Goal: Information Seeking & Learning: Learn about a topic

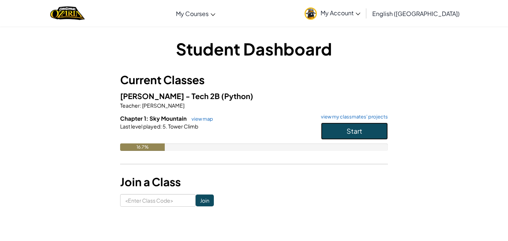
click at [368, 128] on button "Start" at bounding box center [354, 130] width 67 height 17
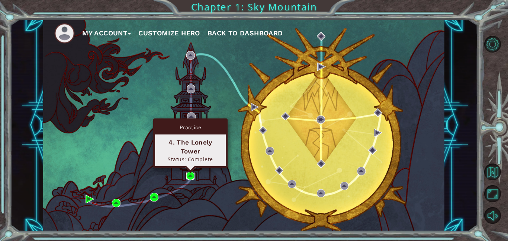
click at [190, 176] on img at bounding box center [190, 175] width 9 height 9
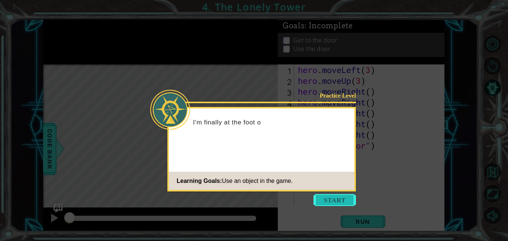
click at [335, 195] on button "Start" at bounding box center [334, 200] width 42 height 12
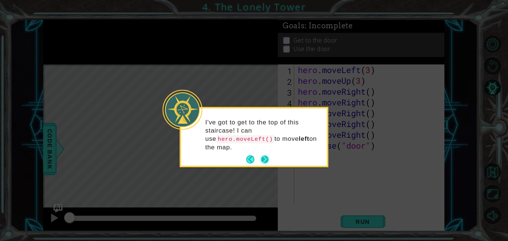
click at [263, 156] on button "Next" at bounding box center [265, 159] width 8 height 8
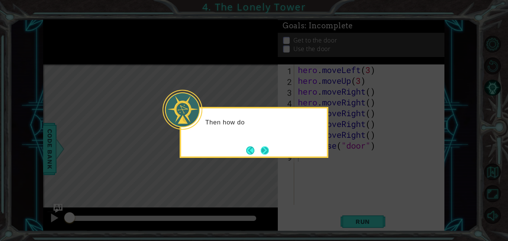
click at [266, 154] on button "Next" at bounding box center [265, 150] width 8 height 8
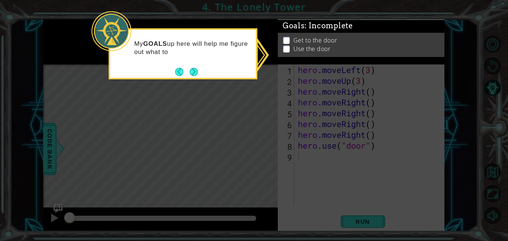
click at [284, 42] on p at bounding box center [286, 45] width 7 height 7
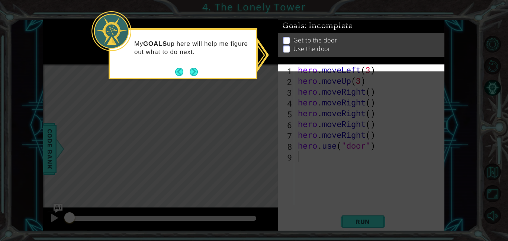
click at [283, 54] on div "Get to the door Use the door" at bounding box center [361, 52] width 167 height 24
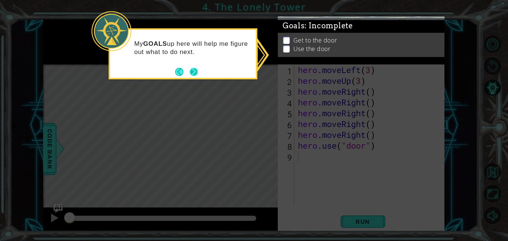
click at [190, 72] on button "Next" at bounding box center [194, 72] width 8 height 8
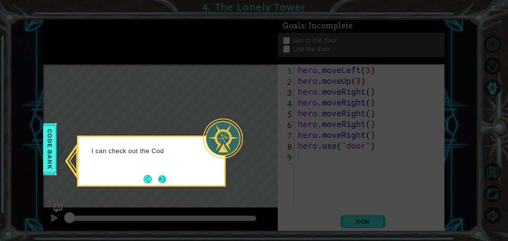
click at [158, 178] on button "Next" at bounding box center [162, 179] width 8 height 8
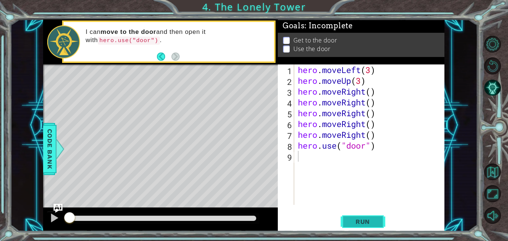
click at [365, 222] on span "Run" at bounding box center [362, 221] width 29 height 7
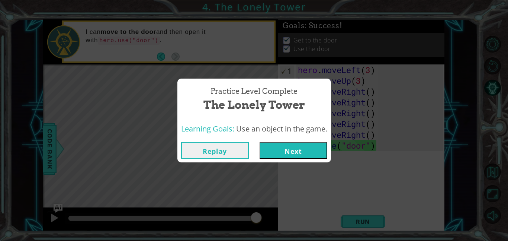
click at [292, 162] on div "Practice Level Complete The Lonely Tower Learning Goals: Use an object in the g…" at bounding box center [254, 120] width 508 height 241
click at [289, 154] on button "Next" at bounding box center [294, 150] width 68 height 17
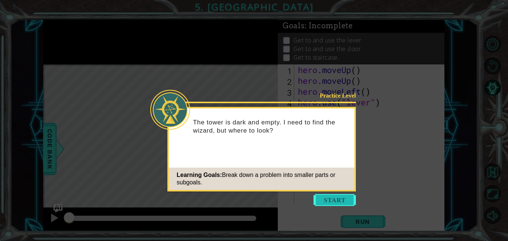
click at [339, 197] on button "Start" at bounding box center [334, 200] width 42 height 12
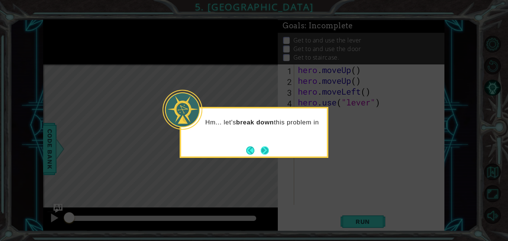
click at [265, 147] on button "Next" at bounding box center [265, 150] width 8 height 8
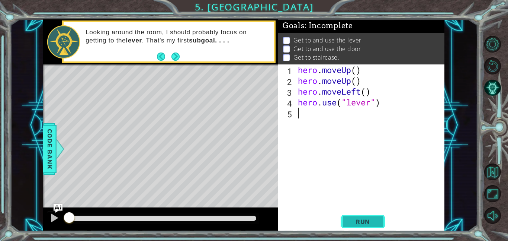
click at [360, 226] on button "Run" at bounding box center [363, 221] width 45 height 17
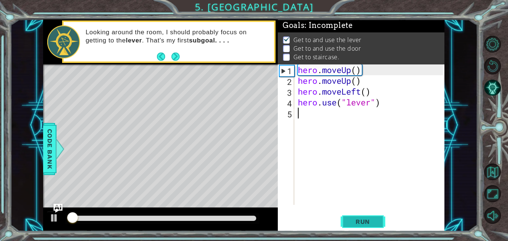
scroll to position [1, 0]
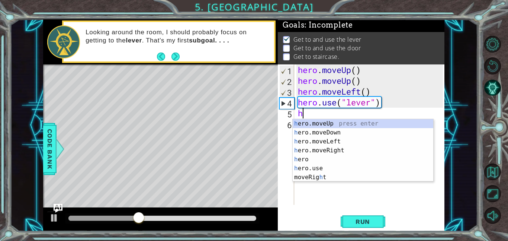
type textarea "he"
click at [346, 153] on div "he ro.moveUp press enter he ro.moveDown press enter he ro.moveLeft press enter …" at bounding box center [363, 154] width 141 height 71
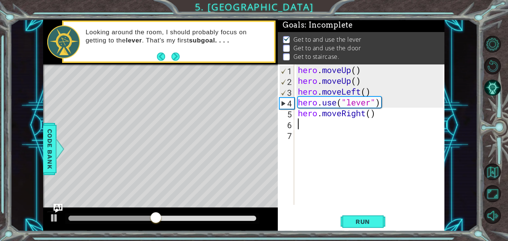
click at [373, 115] on div "hero . moveUp ( ) hero . moveUp ( ) hero . moveLeft ( ) hero . use ( "lever" ) …" at bounding box center [371, 145] width 150 height 162
click at [403, 117] on div "hero . moveUp ( ) hero . moveUp ( ) hero . moveLeft ( ) hero . use ( "lever" ) …" at bounding box center [371, 145] width 150 height 162
type textarea "hero.moveRight(4)"
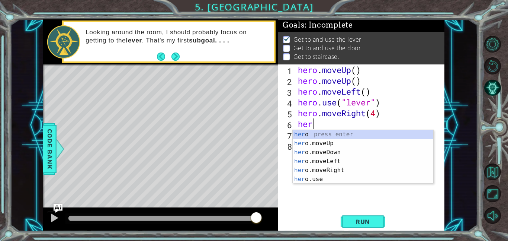
scroll to position [0, 0]
click at [321, 178] on div "hero press enter hero .moveUp press enter hero .moveDown press enter hero .move…" at bounding box center [363, 165] width 141 height 71
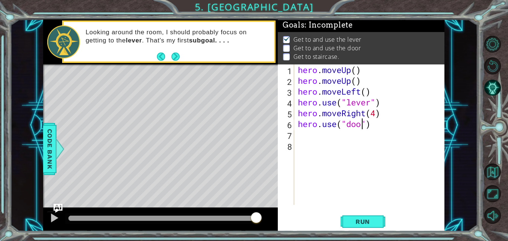
type textarea "hero.use("door")"
click at [390, 123] on div "hero . moveUp ( ) hero . moveUp ( ) hero . moveLeft ( ) hero . use ( "lever" ) …" at bounding box center [371, 145] width 150 height 162
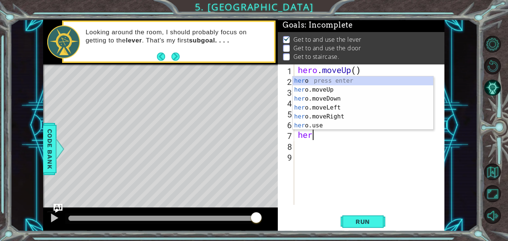
type textarea "hero"
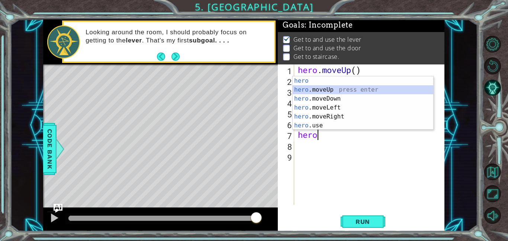
click at [334, 88] on div "hero press enter hero .moveUp press enter hero .moveDown press enter hero .move…" at bounding box center [363, 111] width 141 height 71
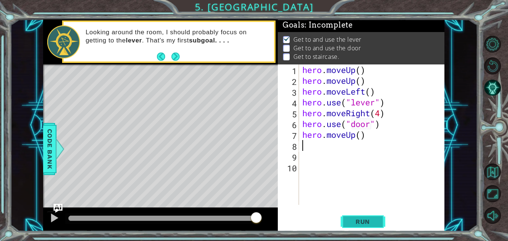
click at [350, 215] on button "Run" at bounding box center [363, 221] width 45 height 17
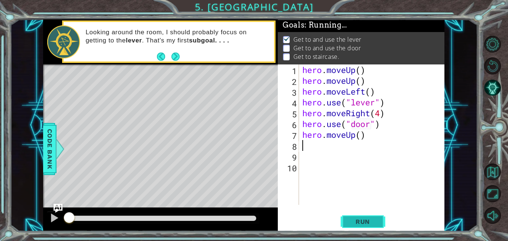
scroll to position [1, 0]
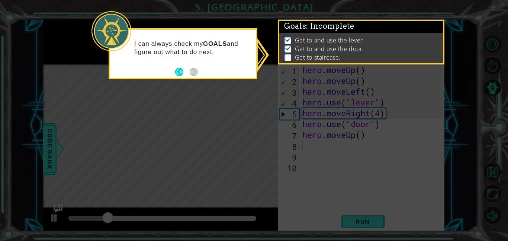
click at [200, 74] on div "I can always check my GOALS and figure out what to do next." at bounding box center [183, 53] width 149 height 51
click at [405, 88] on icon at bounding box center [254, 120] width 508 height 241
click at [493, 108] on icon at bounding box center [254, 120] width 508 height 241
click at [184, 183] on icon at bounding box center [254, 120] width 508 height 241
click at [194, 175] on icon at bounding box center [254, 120] width 508 height 241
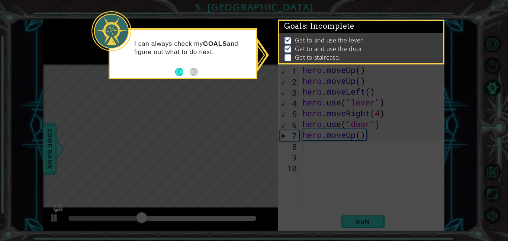
click at [194, 175] on icon at bounding box center [254, 120] width 508 height 241
click at [291, 59] on li "Get to staircase." at bounding box center [361, 57] width 155 height 9
click at [290, 59] on p at bounding box center [287, 57] width 7 height 7
click at [290, 58] on p at bounding box center [287, 57] width 7 height 7
click at [177, 71] on button "Back" at bounding box center [182, 72] width 15 height 8
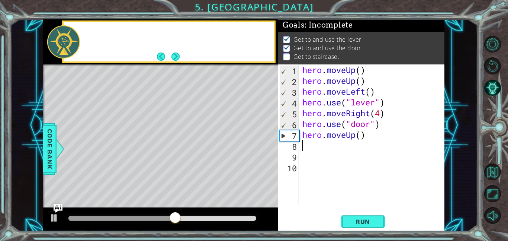
scroll to position [0, 0]
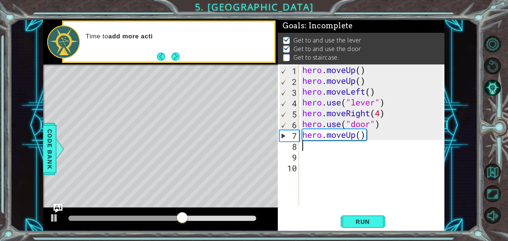
click at [364, 139] on div "hero . moveUp ( ) hero . moveUp ( ) hero . moveLeft ( ) hero . use ( "lever" ) …" at bounding box center [374, 145] width 146 height 162
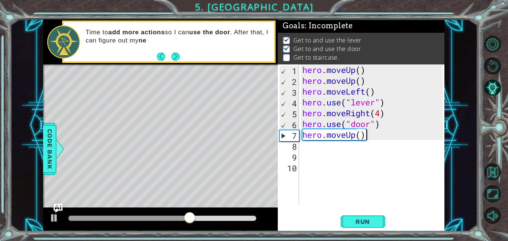
click at [361, 137] on div "hero . moveUp ( ) hero . moveUp ( ) hero . moveLeft ( ) hero . use ( "lever" ) …" at bounding box center [374, 145] width 146 height 162
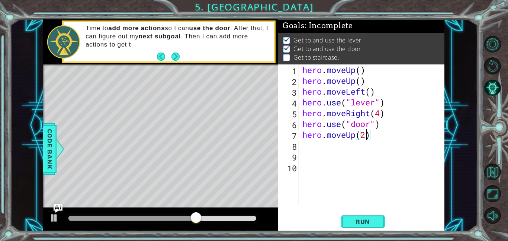
scroll to position [0, 3]
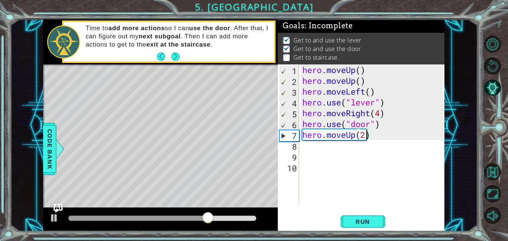
type textarea "hero.moveUp(2)"
click at [388, 147] on div "hero . moveUp ( ) hero . moveUp ( ) hero . moveLeft ( ) hero . use ( "lever" ) …" at bounding box center [374, 145] width 146 height 162
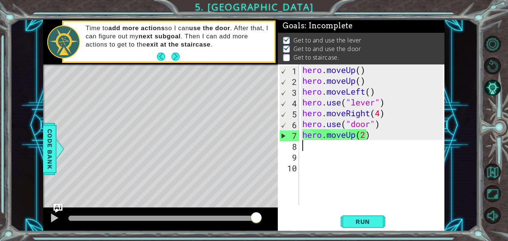
click at [384, 140] on div "hero . moveUp ( ) hero . moveUp ( ) hero . moveLeft ( ) hero . use ( "lever" ) …" at bounding box center [374, 145] width 146 height 162
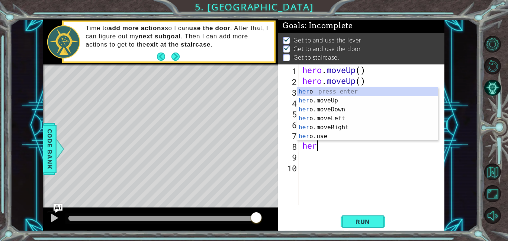
type textarea "hero"
click at [350, 126] on div "hero press enter hero .moveUp press enter hero .moveDown press enter hero .move…" at bounding box center [367, 122] width 141 height 71
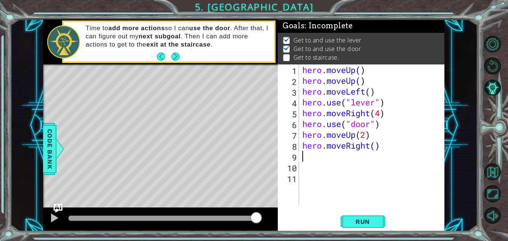
scroll to position [0, 0]
click at [376, 142] on div "hero . moveUp ( ) hero . moveUp ( ) hero . moveLeft ( ) hero . use ( "lever" ) …" at bounding box center [374, 145] width 146 height 162
click at [380, 222] on button "Run" at bounding box center [363, 221] width 45 height 17
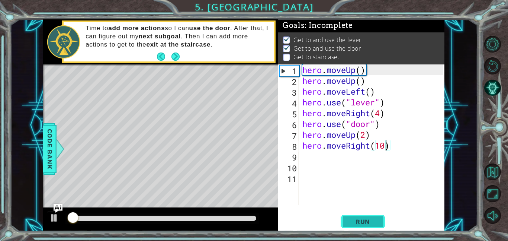
scroll to position [1, 0]
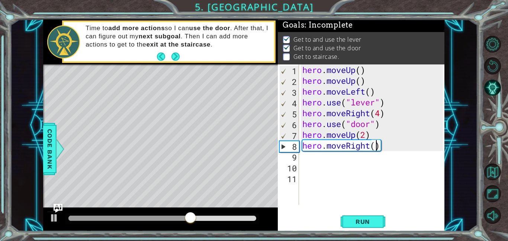
click at [0, 0] on span "..." at bounding box center [0, 0] width 0 height 0
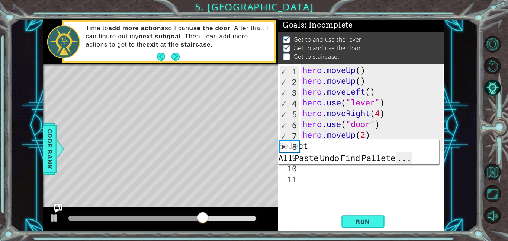
type textarea "hero.moveRight("
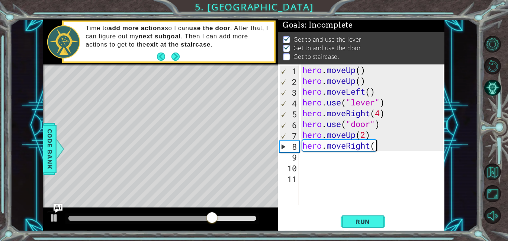
click at [393, 151] on div "hero . moveUp ( ) hero . moveUp ( ) hero . moveLeft ( ) hero . use ( "lever" ) …" at bounding box center [374, 145] width 146 height 162
click at [383, 147] on div "hero . moveUp ( ) hero . moveUp ( ) hero . moveLeft ( ) hero . use ( "lever" ) …" at bounding box center [374, 145] width 146 height 162
click at [386, 149] on div "hero . moveUp ( ) hero . moveUp ( ) hero . moveLeft ( ) hero . use ( "lever" ) …" at bounding box center [374, 145] width 146 height 162
type textarea "hero.moveRight"
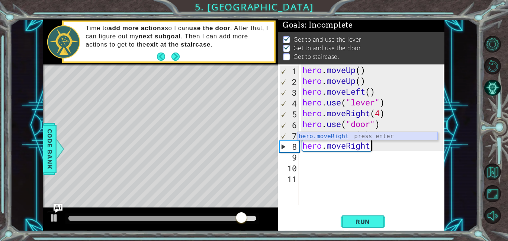
click at [397, 132] on div "hero.moveRight press enter" at bounding box center [367, 145] width 141 height 27
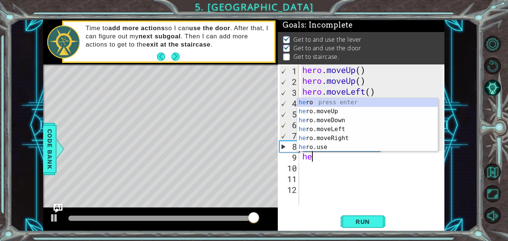
type textarea "heo"
click at [364, 113] on div "he r o press enter he r o .moveUp press enter he r o .moveDown press enter he r…" at bounding box center [367, 133] width 141 height 71
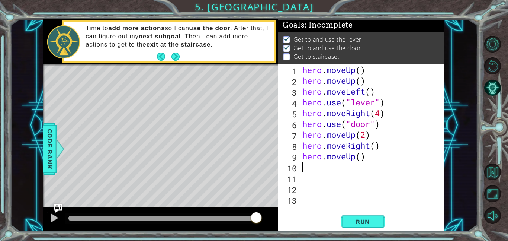
click at [386, 161] on div "hero . moveUp ( ) hero . moveUp ( ) hero . moveLeft ( ) hero . use ( "lever" ) …" at bounding box center [374, 145] width 146 height 162
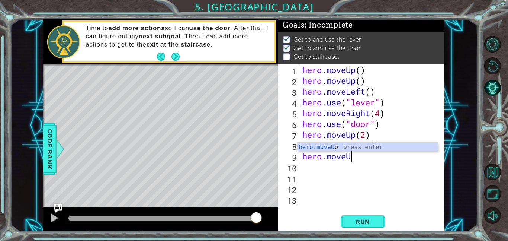
type textarea "hero.move"
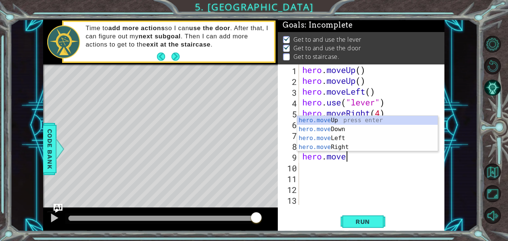
click at [356, 146] on div "hero.move Up press enter hero.move Down press enter hero.move Left press enter …" at bounding box center [367, 143] width 141 height 54
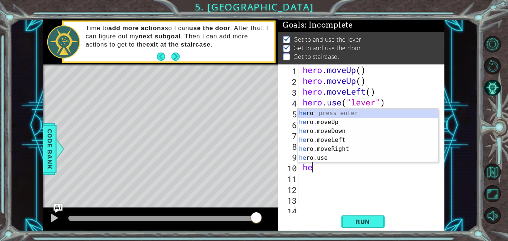
type textarea "hero"
click at [361, 152] on div "hero press enter hero .moveUp press enter hero .moveDown press enter hero .move…" at bounding box center [367, 144] width 141 height 71
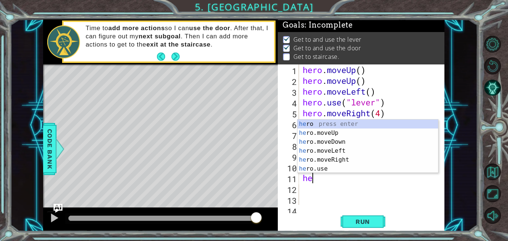
type textarea "hero"
click at [368, 164] on div "hero press enter hero .moveUp press enter hero .moveDown press enter hero .move…" at bounding box center [367, 154] width 141 height 71
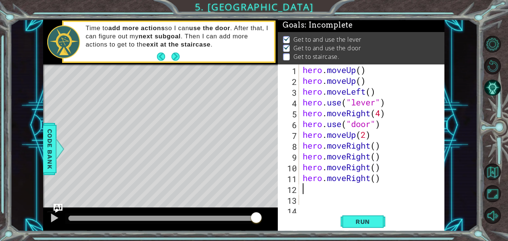
scroll to position [0, 0]
click at [381, 220] on button "Run" at bounding box center [363, 221] width 45 height 17
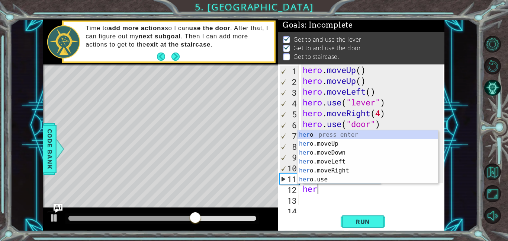
scroll to position [0, 0]
click at [359, 175] on div "hero press enter hero .moveUp press enter hero .moveDown press enter hero .move…" at bounding box center [367, 165] width 141 height 71
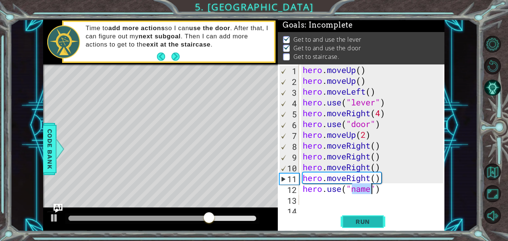
click at [375, 219] on span "Run" at bounding box center [362, 221] width 29 height 7
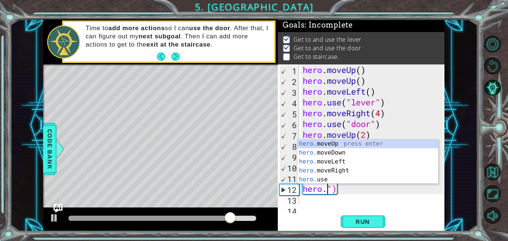
click at [352, 168] on div "hero. moveUp press enter hero. moveDown press enter hero. moveLeft press enter …" at bounding box center [367, 170] width 141 height 62
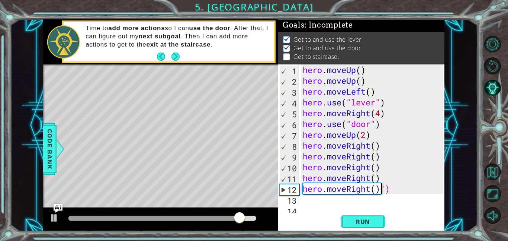
click at [402, 192] on div "hero . moveUp ( ) hero . moveUp ( ) hero . moveLeft ( ) hero . use ( "lever" ) …" at bounding box center [373, 145] width 145 height 162
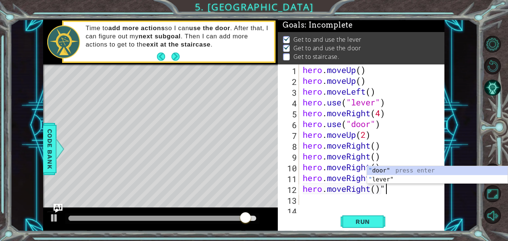
type textarea "hero.moveRight()"
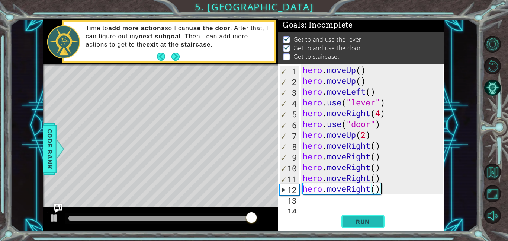
click at [376, 219] on span "Run" at bounding box center [362, 221] width 29 height 7
click at [361, 213] on button "Run" at bounding box center [363, 221] width 45 height 17
click at [371, 188] on div "hero . moveUp ( ) hero . moveUp ( ) hero . moveLeft ( ) hero . use ( "lever" ) …" at bounding box center [373, 145] width 145 height 162
click at [365, 201] on div "hero . moveUp ( ) hero . moveUp ( ) hero . moveLeft ( ) hero . use ( "lever" ) …" at bounding box center [373, 145] width 145 height 162
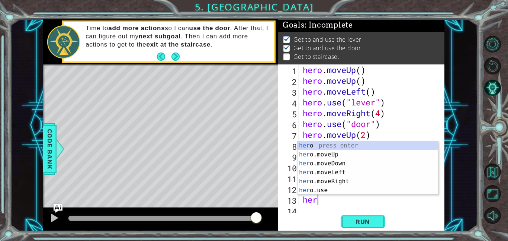
type textarea "hero"
click at [342, 170] on div "hero press enter hero .moveUp press enter hero .moveDown press enter hero .move…" at bounding box center [367, 176] width 141 height 71
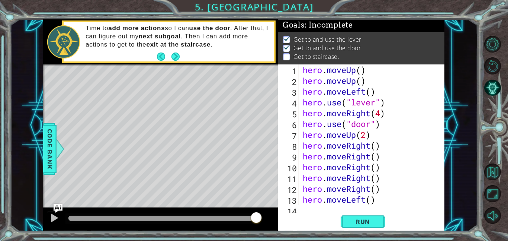
scroll to position [0, 0]
click at [334, 206] on div "1 2 3 4 5 6 7 8 9 10 11 12 13 14 hero . moveUp ( ) hero . moveUp ( ) hero . mov…" at bounding box center [361, 147] width 167 height 167
click at [322, 207] on div "1 2 3 4 5 6 7 8 9 10 11 12 13 14 hero . moveUp ( ) hero . moveUp ( ) hero . mov…" at bounding box center [361, 147] width 167 height 167
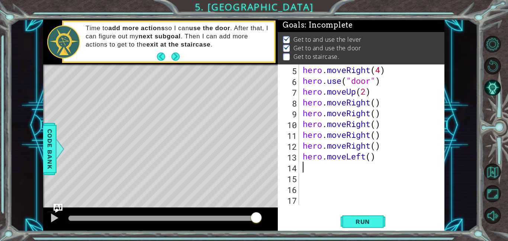
scroll to position [43, 0]
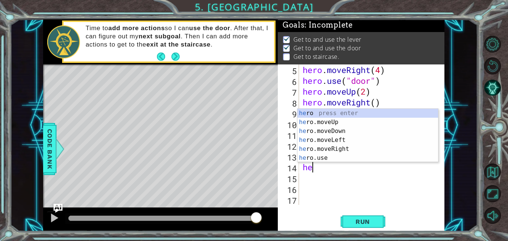
type textarea "hero"
click at [340, 137] on div "hero press enter hero .moveUp press enter hero .moveDown press enter hero .move…" at bounding box center [367, 144] width 141 height 71
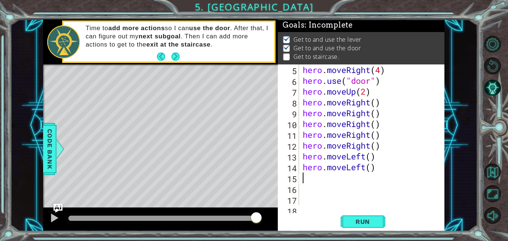
scroll to position [0, 0]
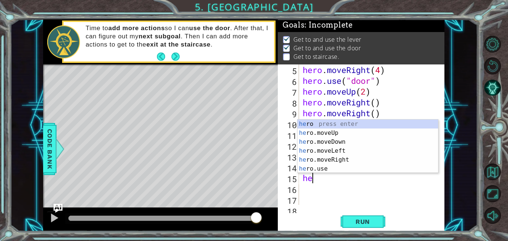
type textarea "hero"
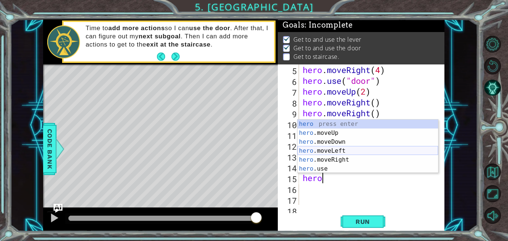
click at [336, 151] on div "hero press enter hero .moveUp press enter hero .moveDown press enter hero .move…" at bounding box center [367, 154] width 141 height 71
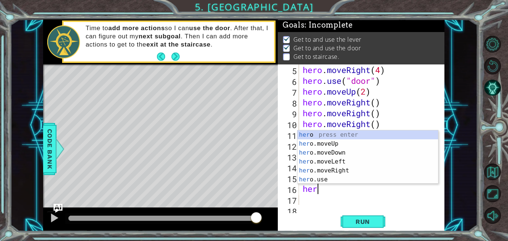
scroll to position [0, 0]
type textarea "h"
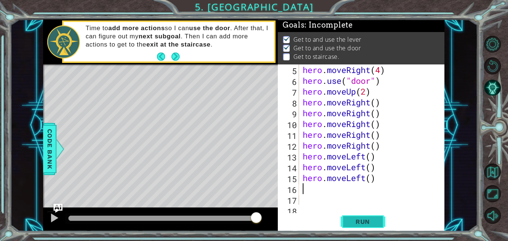
click at [365, 224] on span "Run" at bounding box center [362, 221] width 29 height 7
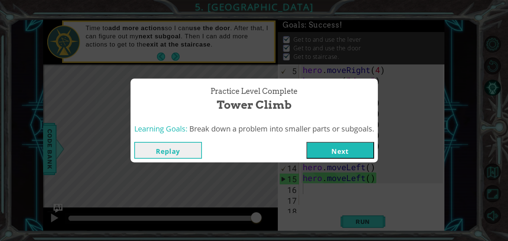
click at [338, 146] on button "Next" at bounding box center [340, 150] width 68 height 17
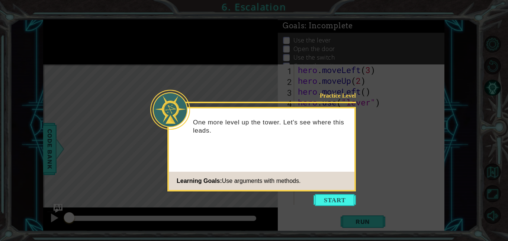
click at [325, 209] on icon at bounding box center [254, 120] width 508 height 241
click at [324, 206] on icon at bounding box center [254, 120] width 508 height 241
click at [324, 203] on button "Start" at bounding box center [334, 200] width 42 height 12
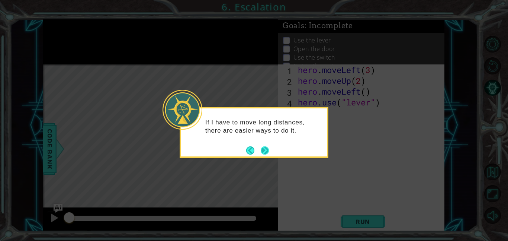
click at [265, 148] on button "Next" at bounding box center [265, 150] width 8 height 8
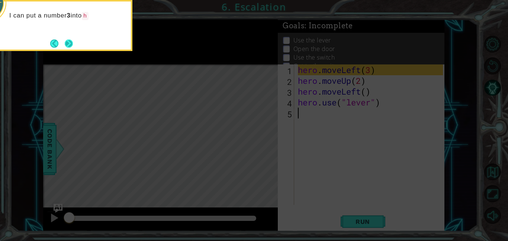
click at [70, 39] on button "Next" at bounding box center [69, 43] width 8 height 8
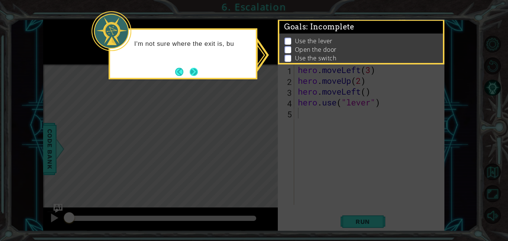
click at [196, 73] on button "Next" at bounding box center [194, 72] width 8 height 8
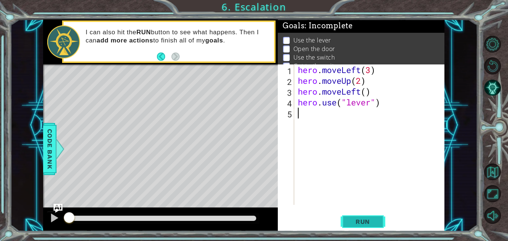
click at [363, 227] on button "Run" at bounding box center [363, 221] width 45 height 17
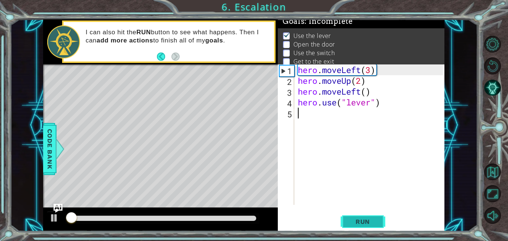
scroll to position [5, 0]
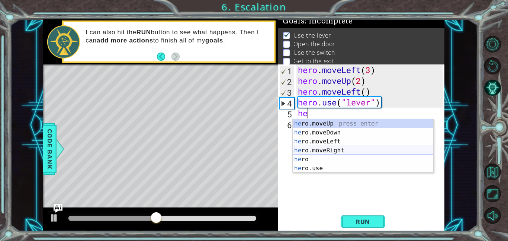
click at [350, 148] on div "he ro.moveUp press enter he ro.moveDown press enter he ro.moveLeft press enter …" at bounding box center [363, 154] width 141 height 71
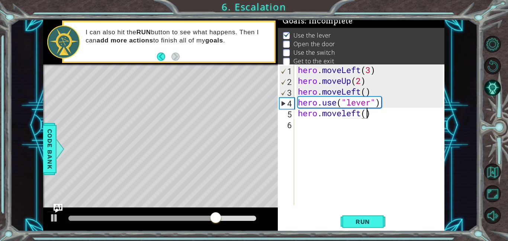
scroll to position [0, 3]
click at [364, 225] on button "Run" at bounding box center [363, 221] width 45 height 17
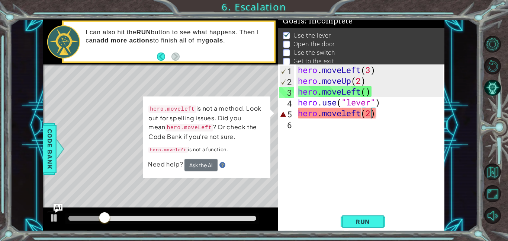
click at [393, 109] on div "hero . moveLeft ( 3 ) hero . moveUp ( 2 ) hero . moveLeft ( ) hero . use ( "lev…" at bounding box center [371, 145] width 150 height 162
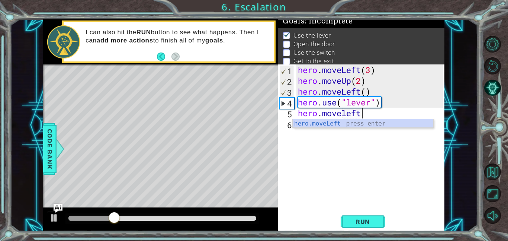
type textarea "hero.movelef"
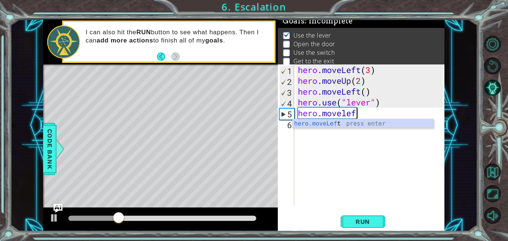
click at [416, 123] on body "1 ההההההההההההההההההההההההההההההההההההההההההההההההההההההההההההההההההההההההההההה…" at bounding box center [254, 120] width 508 height 241
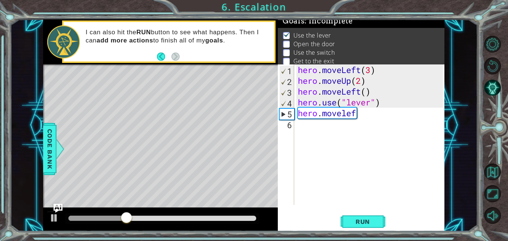
click at [405, 121] on div "hero . moveLeft ( 3 ) hero . moveUp ( 2 ) hero . moveLeft ( ) hero . use ( "lev…" at bounding box center [371, 145] width 150 height 162
click at [399, 116] on div "hero . moveLeft ( 3 ) hero . moveUp ( 2 ) hero . moveLeft ( ) hero . use ( "lev…" at bounding box center [371, 145] width 150 height 162
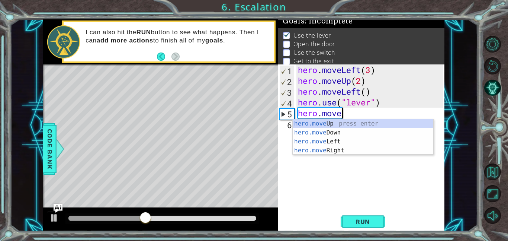
click at [381, 143] on div "hero.move Up press enter hero.move Down press enter hero.move Left press enter …" at bounding box center [363, 146] width 141 height 54
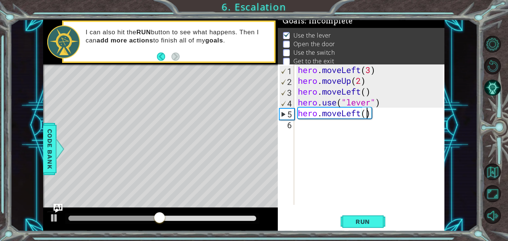
scroll to position [0, 3]
click at [363, 223] on span "Run" at bounding box center [362, 221] width 29 height 7
type textarea "hero.moveLeft()"
click at [408, 117] on div "hero . moveLeft ( 3 ) hero . moveUp ( 2 ) hero . moveLeft ( ) hero . use ( "lev…" at bounding box center [371, 145] width 150 height 162
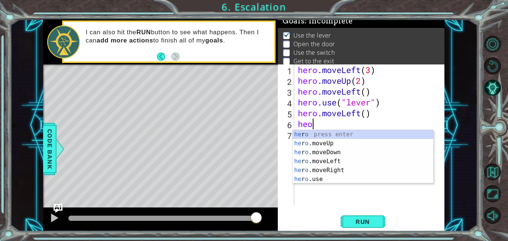
scroll to position [0, 0]
type textarea "herouse"
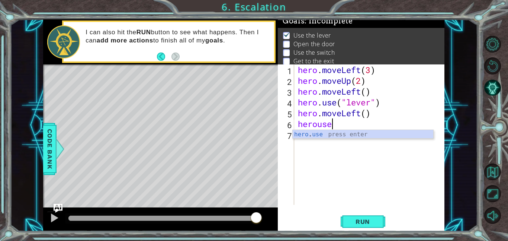
scroll to position [0, 1]
click at [381, 140] on div "hero . moveLeft ( 3 ) hero . moveUp ( 2 ) hero . moveLeft ( ) hero . use ( "lev…" at bounding box center [371, 145] width 150 height 162
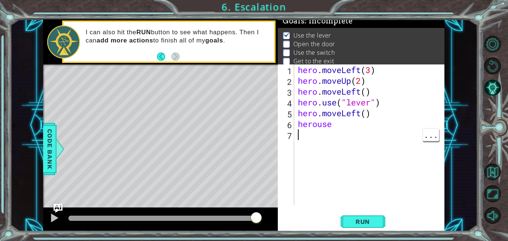
scroll to position [0, 0]
click at [347, 125] on div "hero . moveLeft ( 3 ) hero . moveUp ( 2 ) hero . moveLeft ( ) hero . use ( "lev…" at bounding box center [371, 145] width 150 height 162
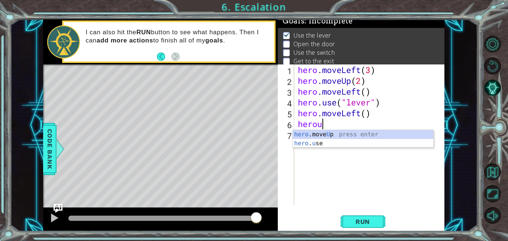
click at [384, 145] on div "hero .move U p press enter hero . u se press enter" at bounding box center [363, 148] width 141 height 36
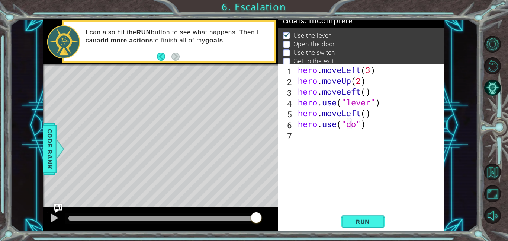
type textarea "hero.use("door")"
click at [415, 126] on div "hero . moveLeft ( 3 ) hero . moveUp ( 2 ) hero . moveLeft ( ) hero . use ( "lev…" at bounding box center [371, 145] width 150 height 162
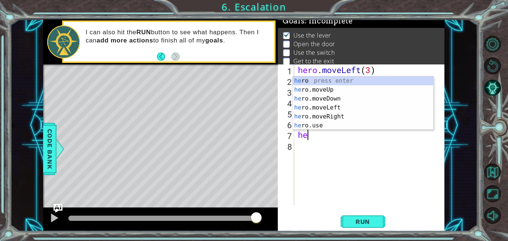
scroll to position [0, 0]
click at [356, 90] on div "hero press enter hero .moveUp press enter hero .moveDown press enter hero .move…" at bounding box center [363, 111] width 141 height 71
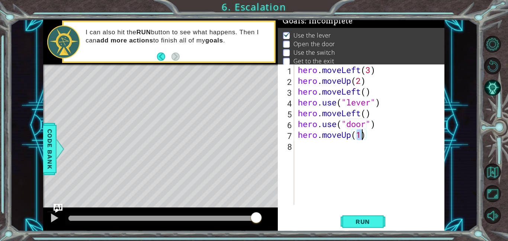
click at [362, 138] on div "hero . moveLeft ( 3 ) hero . moveUp ( 2 ) hero . moveLeft ( ) hero . use ( "lev…" at bounding box center [371, 145] width 150 height 162
type textarea "hero.moveUp(2)"
click at [376, 220] on span "Run" at bounding box center [362, 221] width 29 height 7
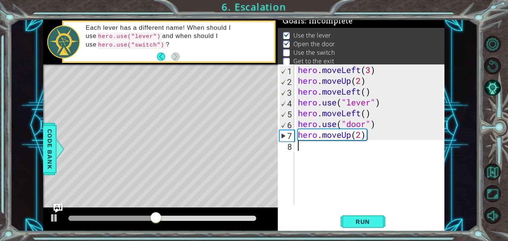
click at [390, 145] on div "hero . moveLeft ( 3 ) hero . moveUp ( 2 ) hero . moveLeft ( ) hero . use ( "lev…" at bounding box center [371, 145] width 150 height 162
